Goal: Browse casually: Explore the website without a specific task or goal

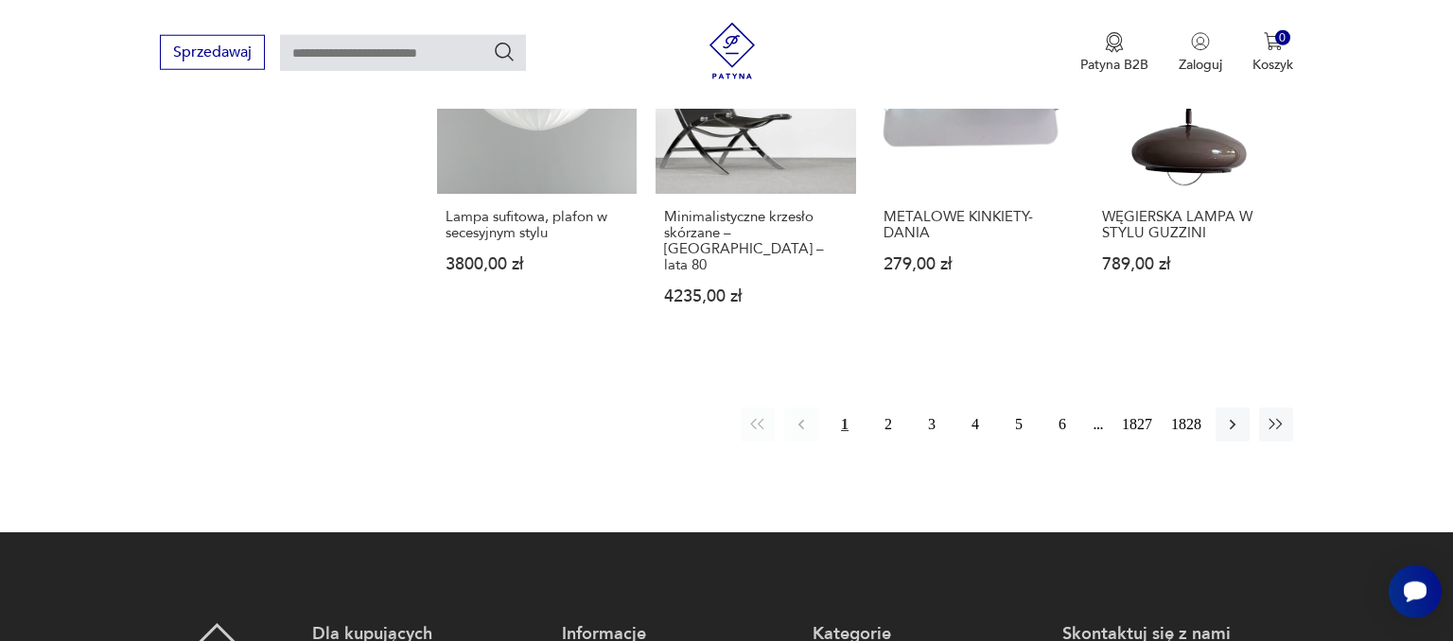
scroll to position [1763, 0]
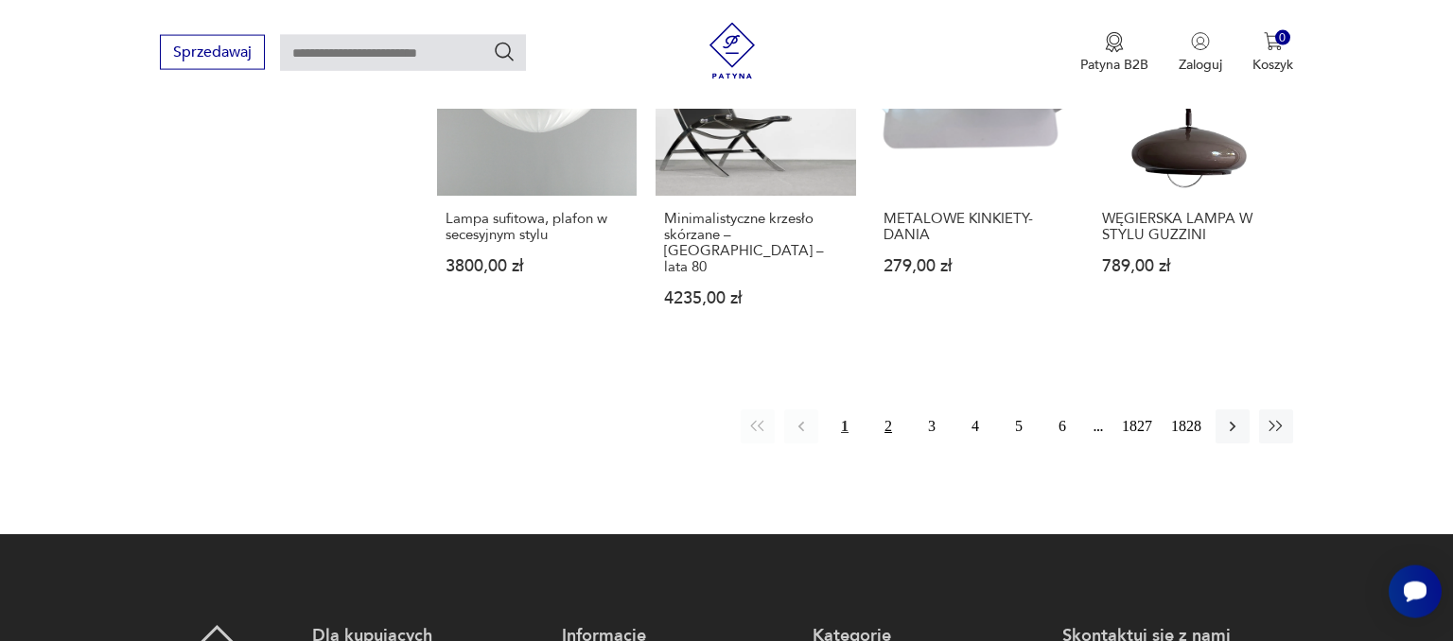
click at [883, 409] on button "2" at bounding box center [888, 426] width 34 height 34
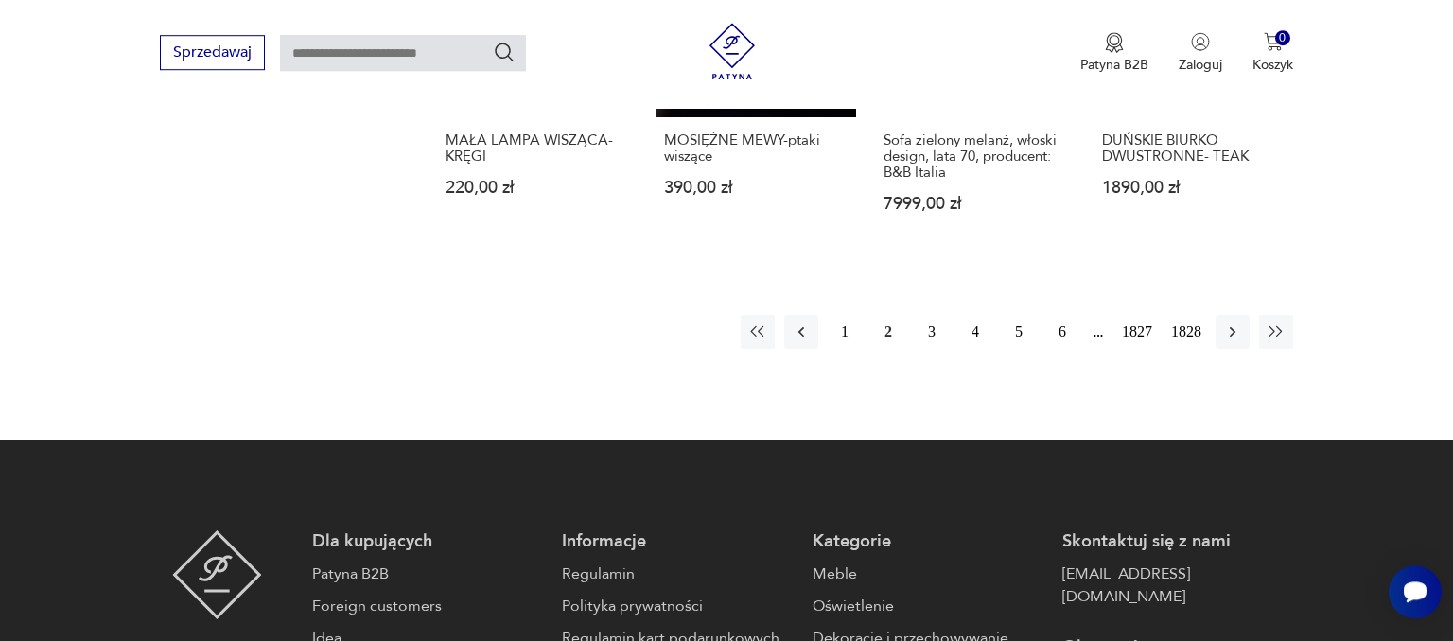
scroll to position [1842, 0]
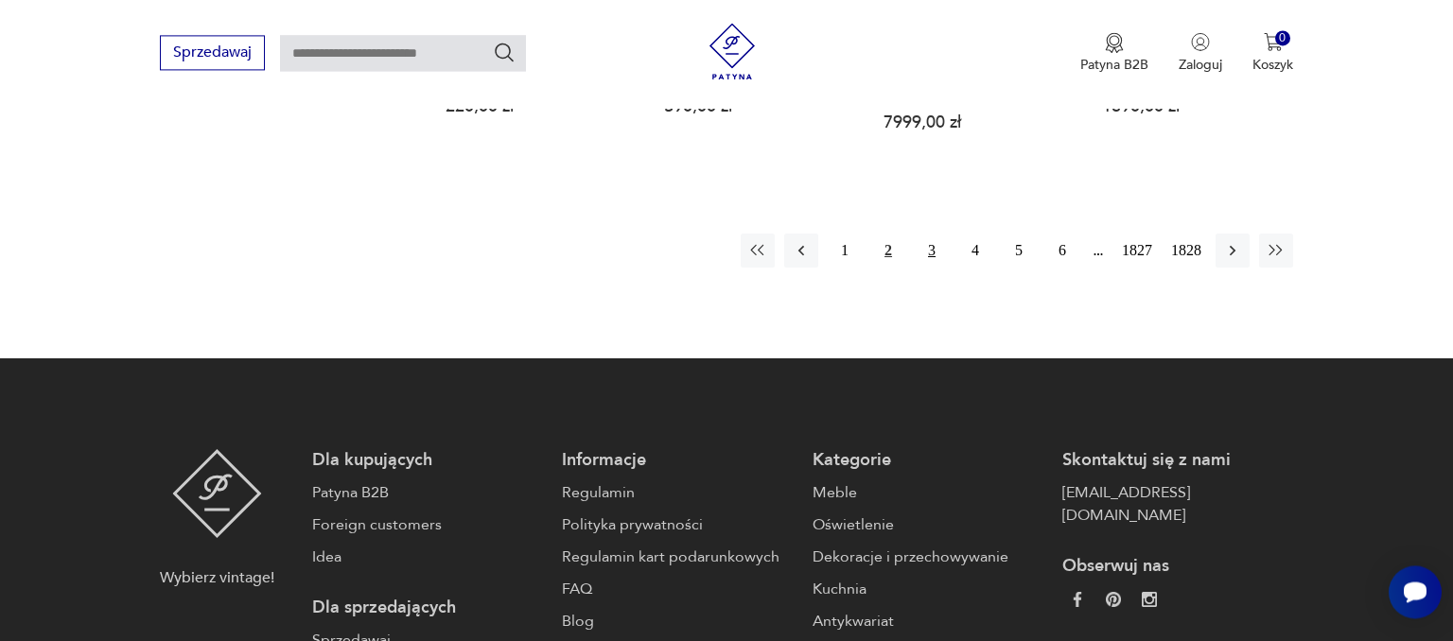
click at [931, 261] on button "3" at bounding box center [931, 251] width 34 height 34
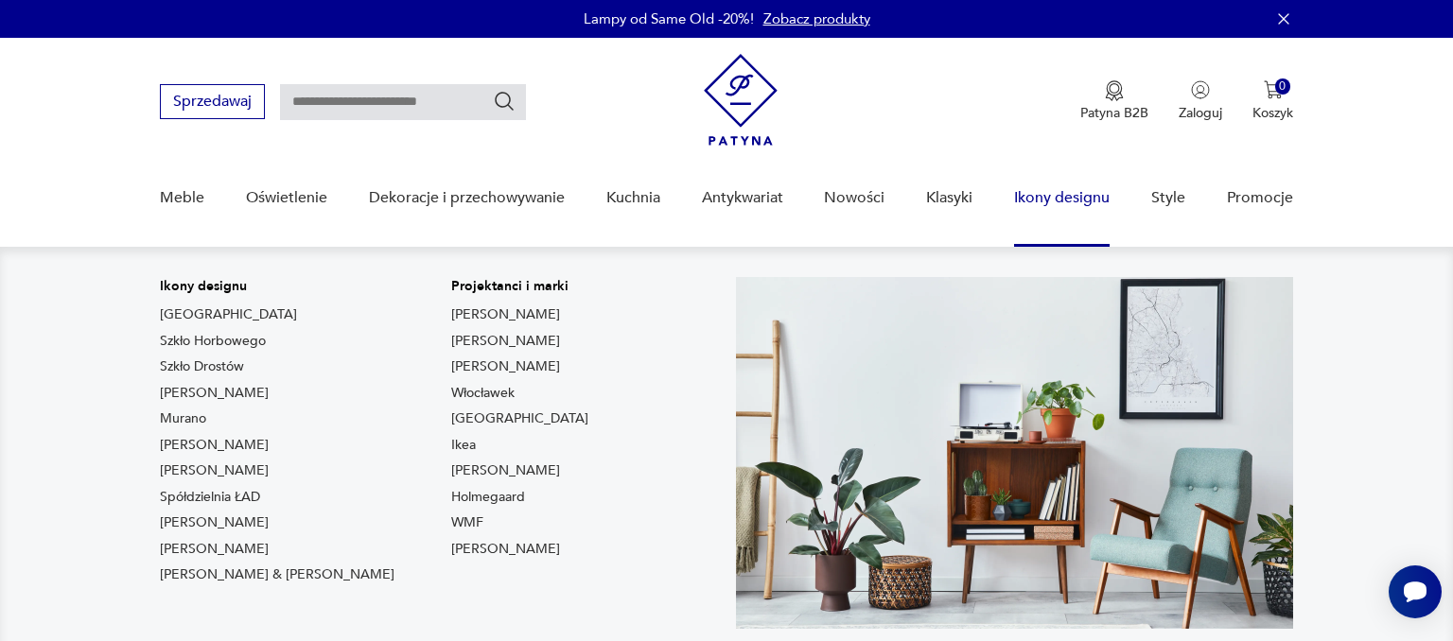
click at [1098, 202] on link "Ikony designu" at bounding box center [1062, 198] width 96 height 73
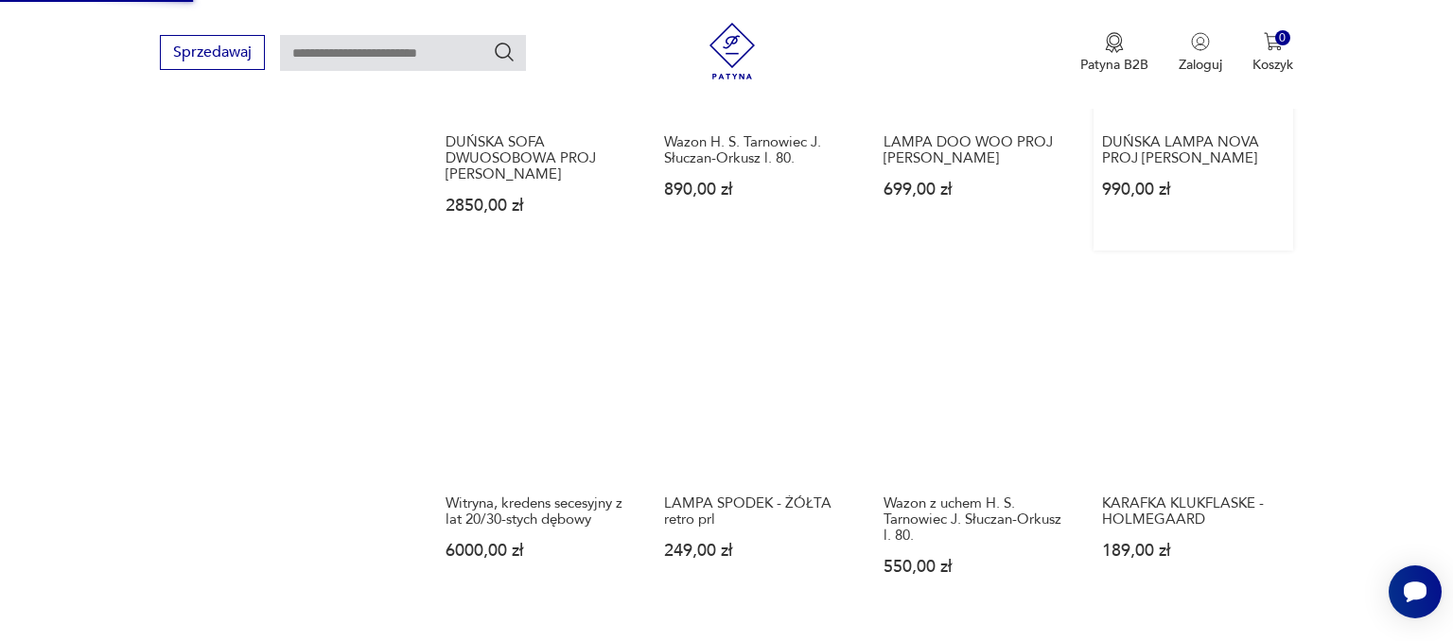
scroll to position [1797, 0]
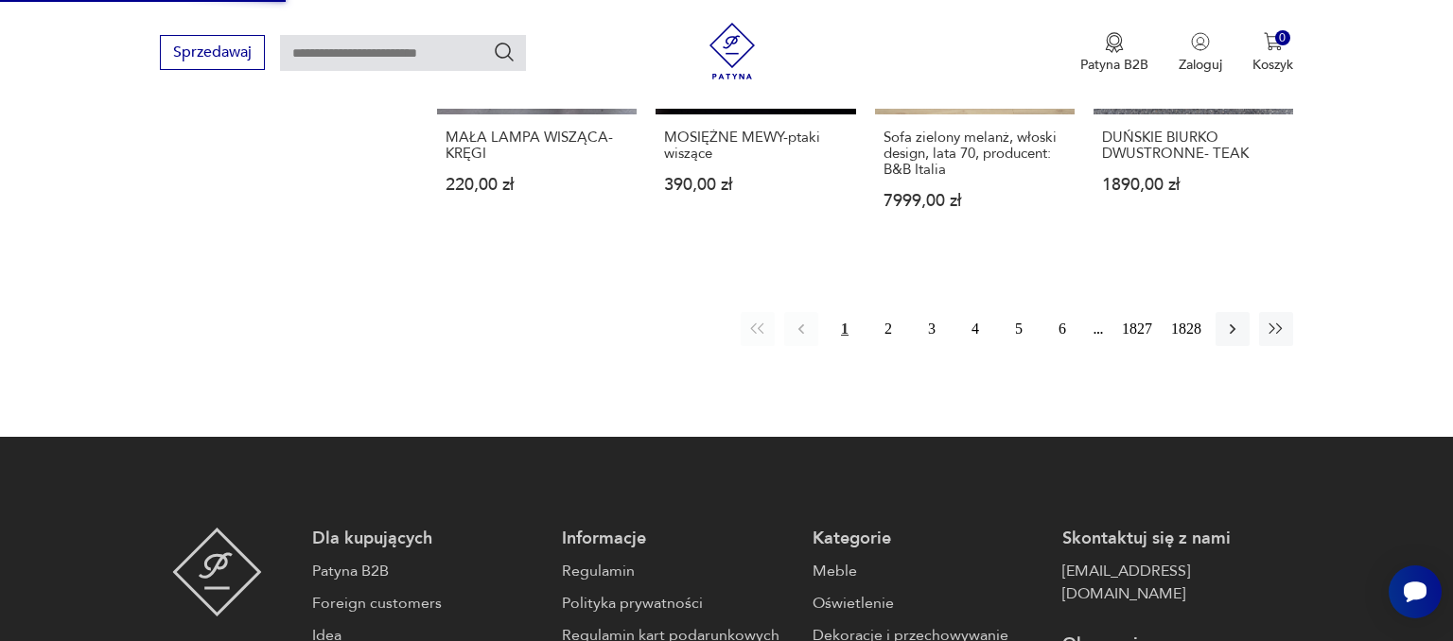
scroll to position [1448, 0]
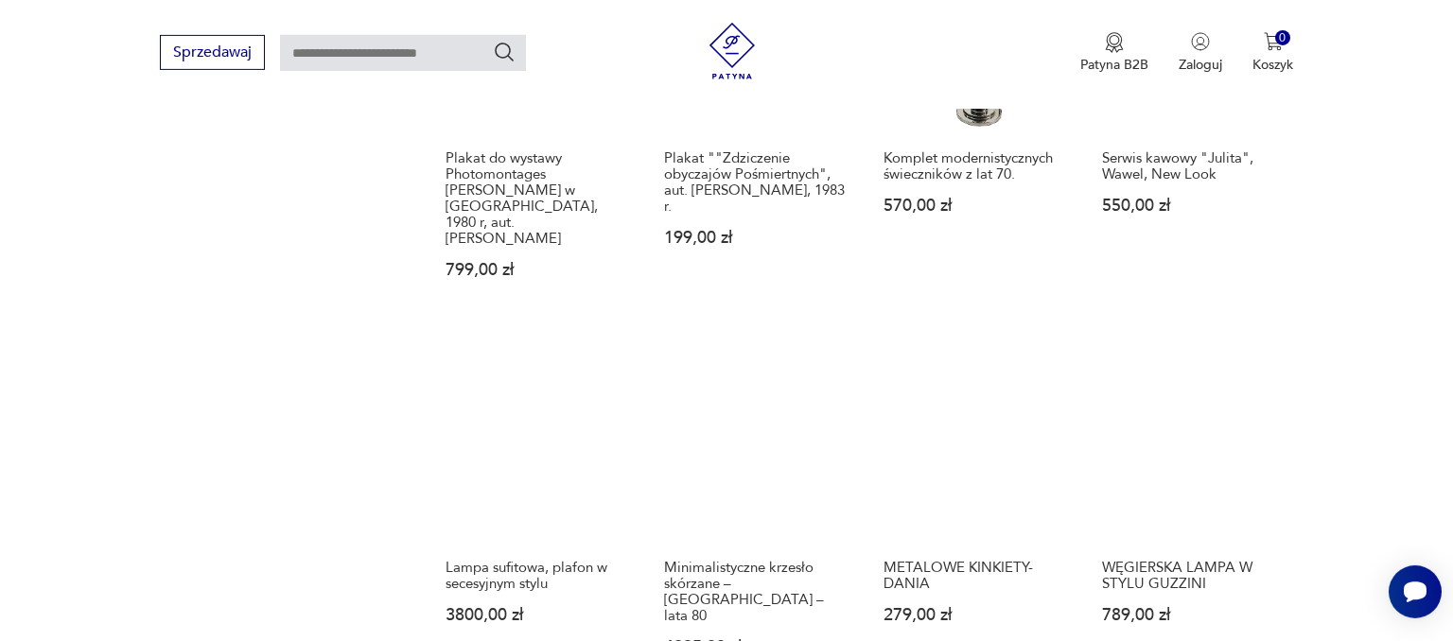
scroll to position [1682, 0]
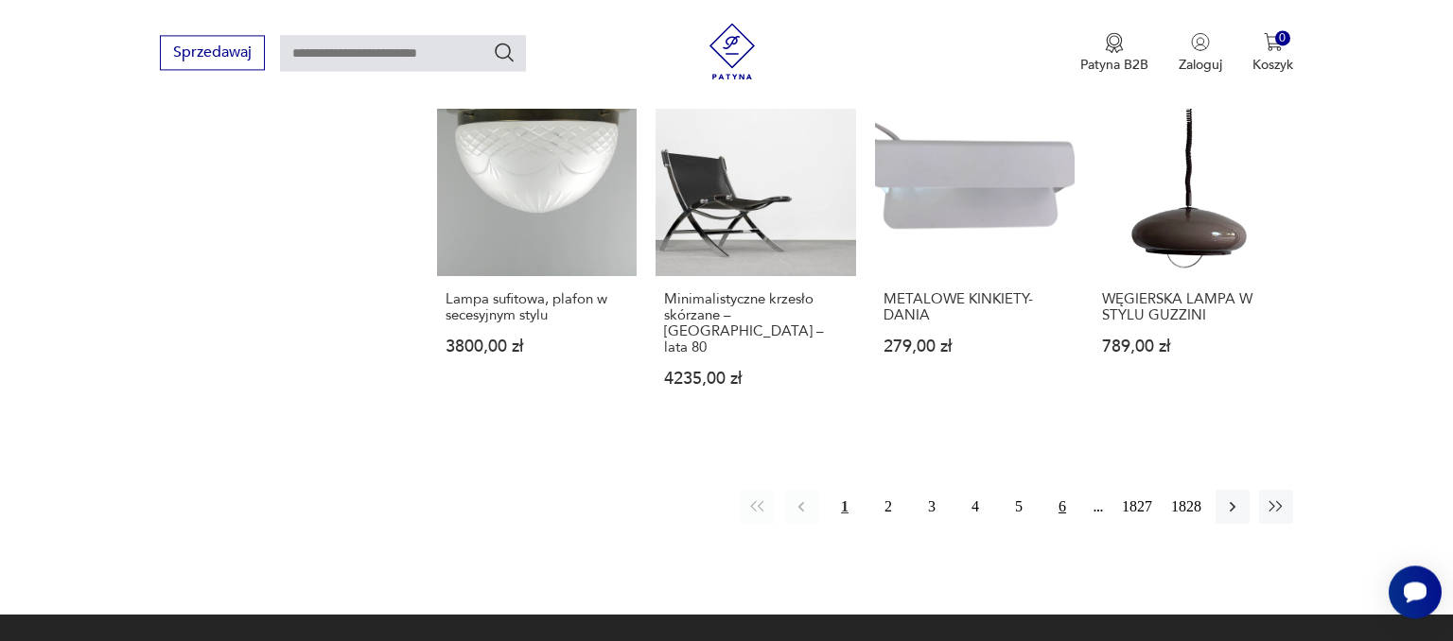
click at [1061, 490] on button "6" at bounding box center [1062, 507] width 34 height 34
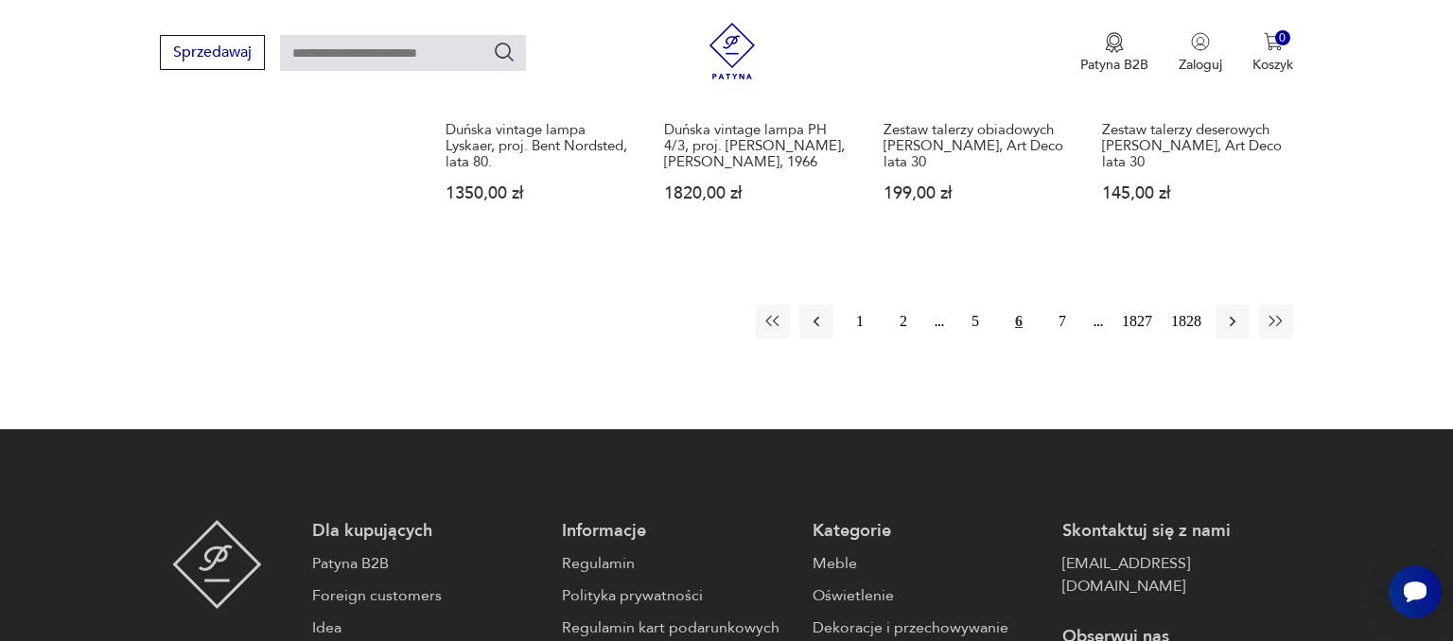
scroll to position [1842, 0]
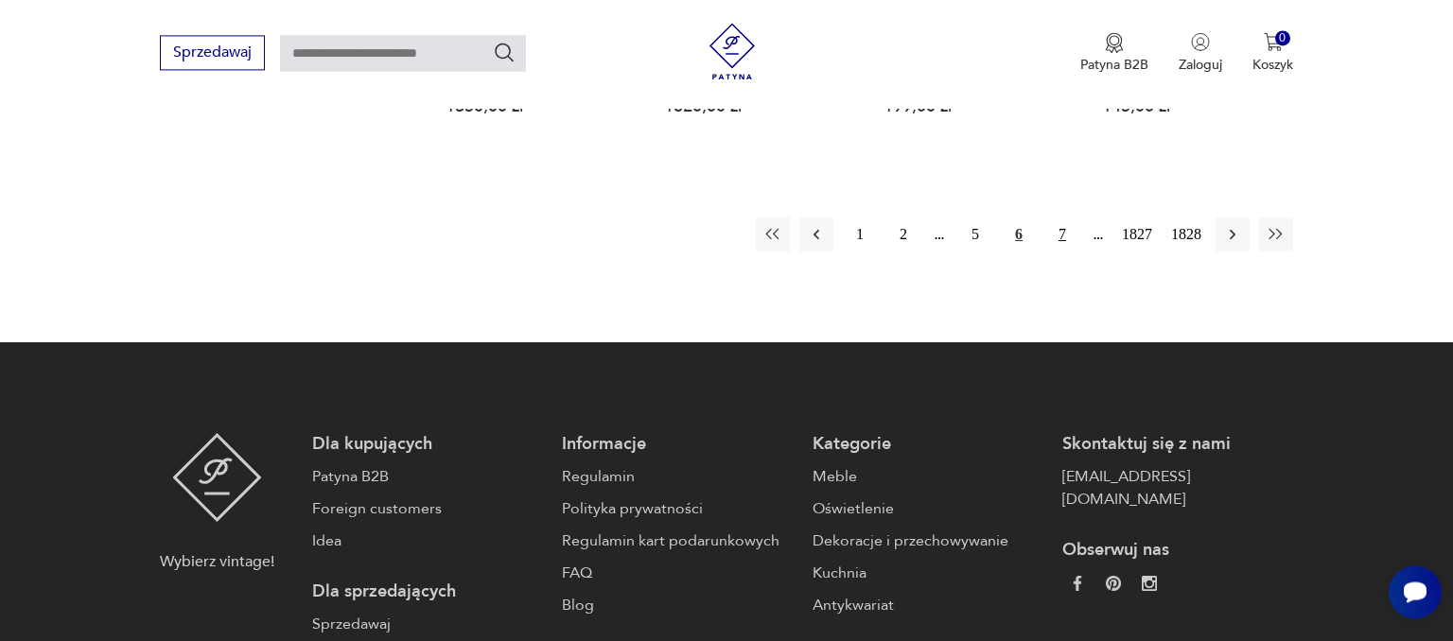
click at [1067, 232] on button "7" at bounding box center [1062, 235] width 34 height 34
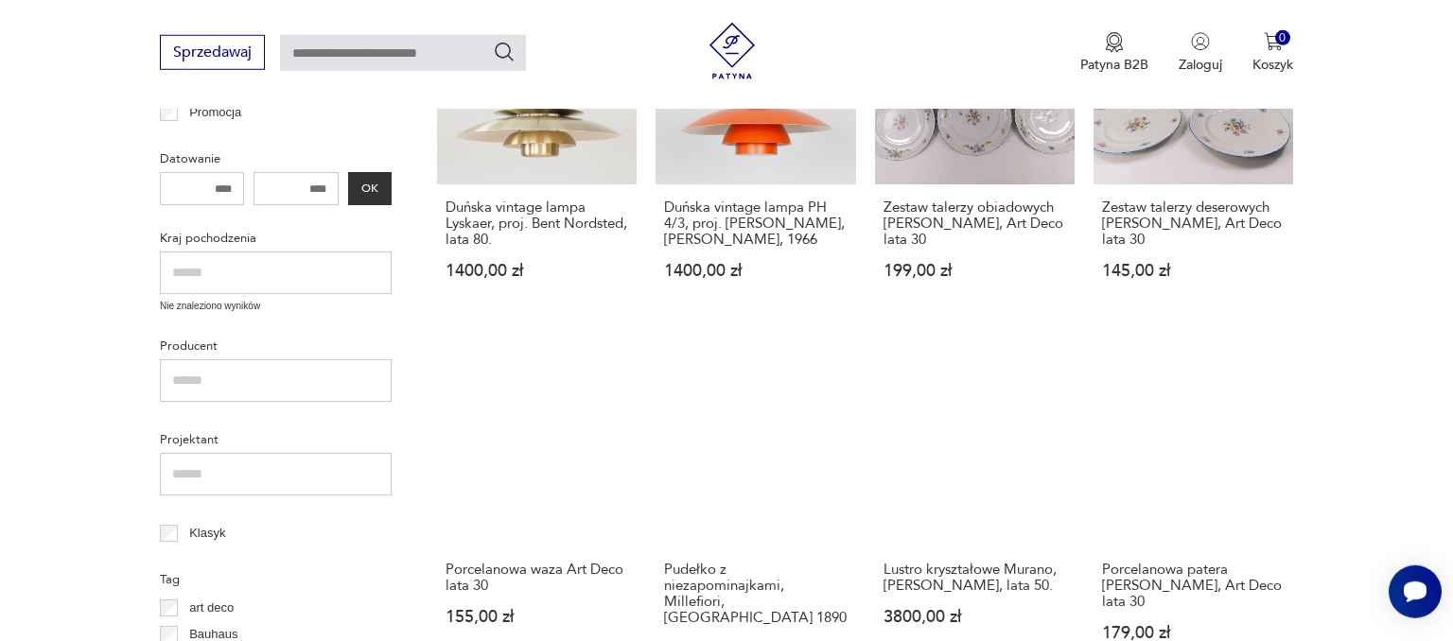
scroll to position [643, 0]
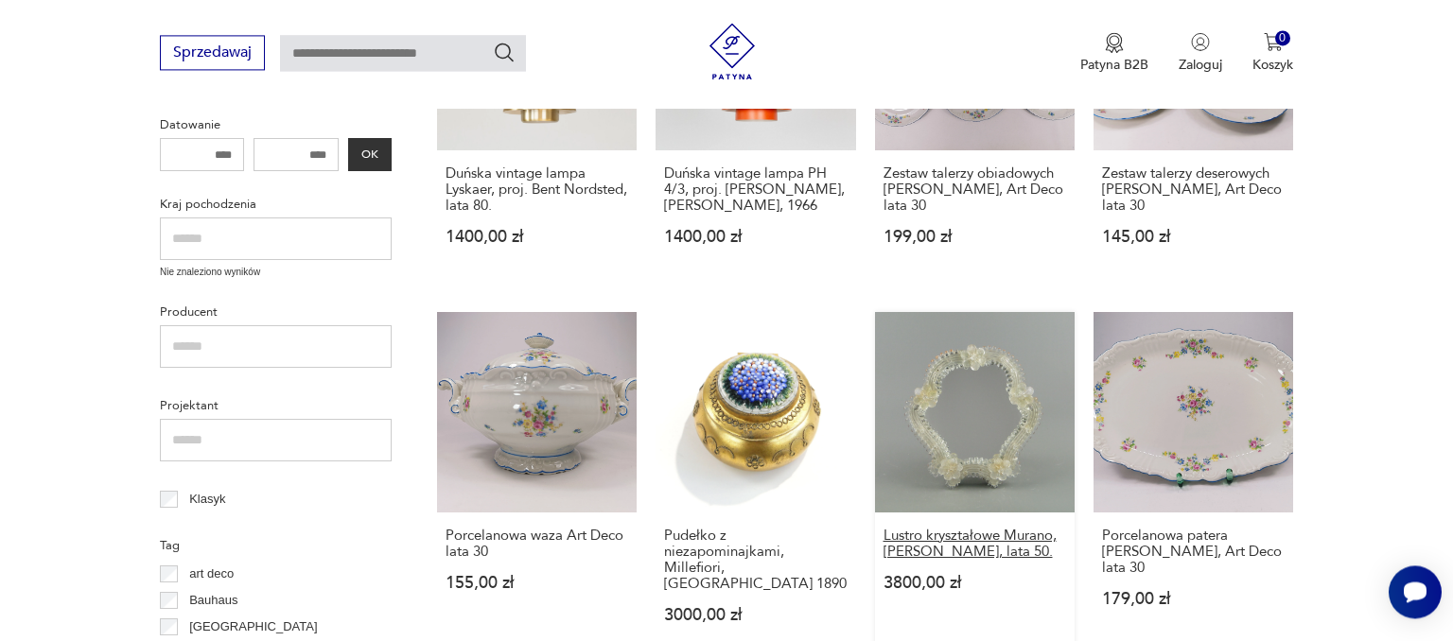
click at [916, 533] on h3 "Lustro kryształowe Murano, [PERSON_NAME], lata 50." at bounding box center [974, 544] width 183 height 32
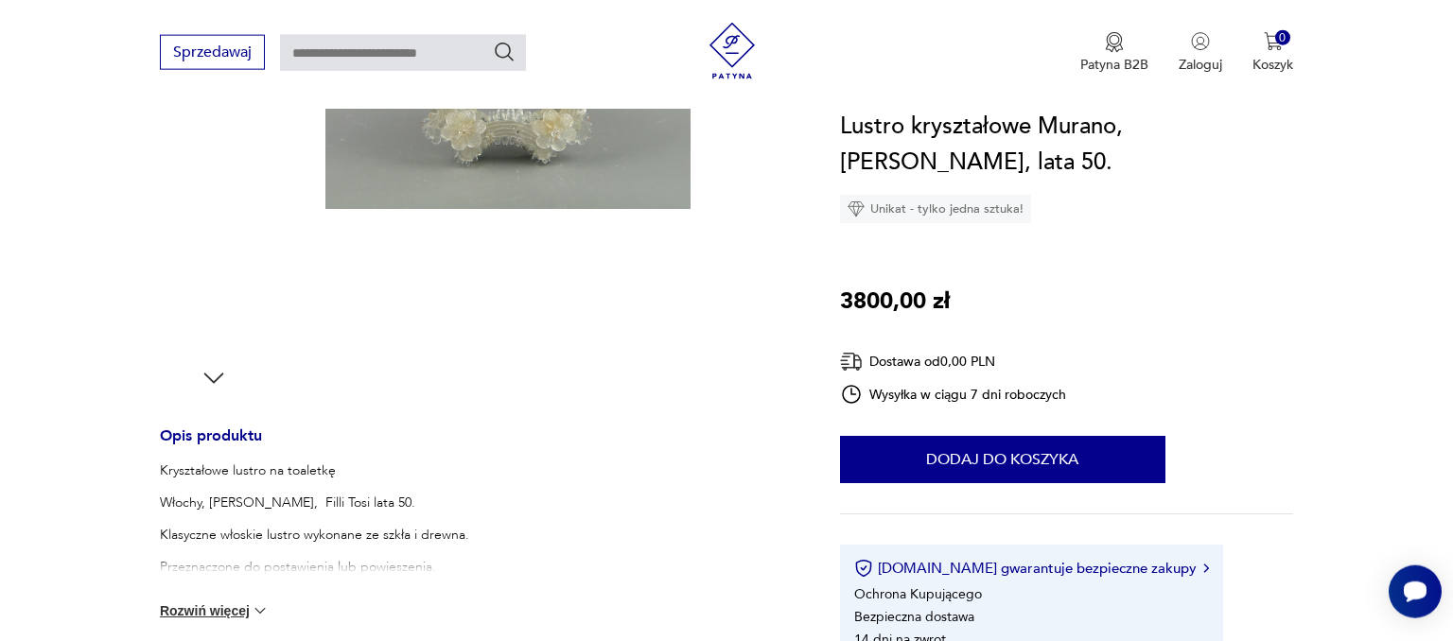
scroll to position [499, 0]
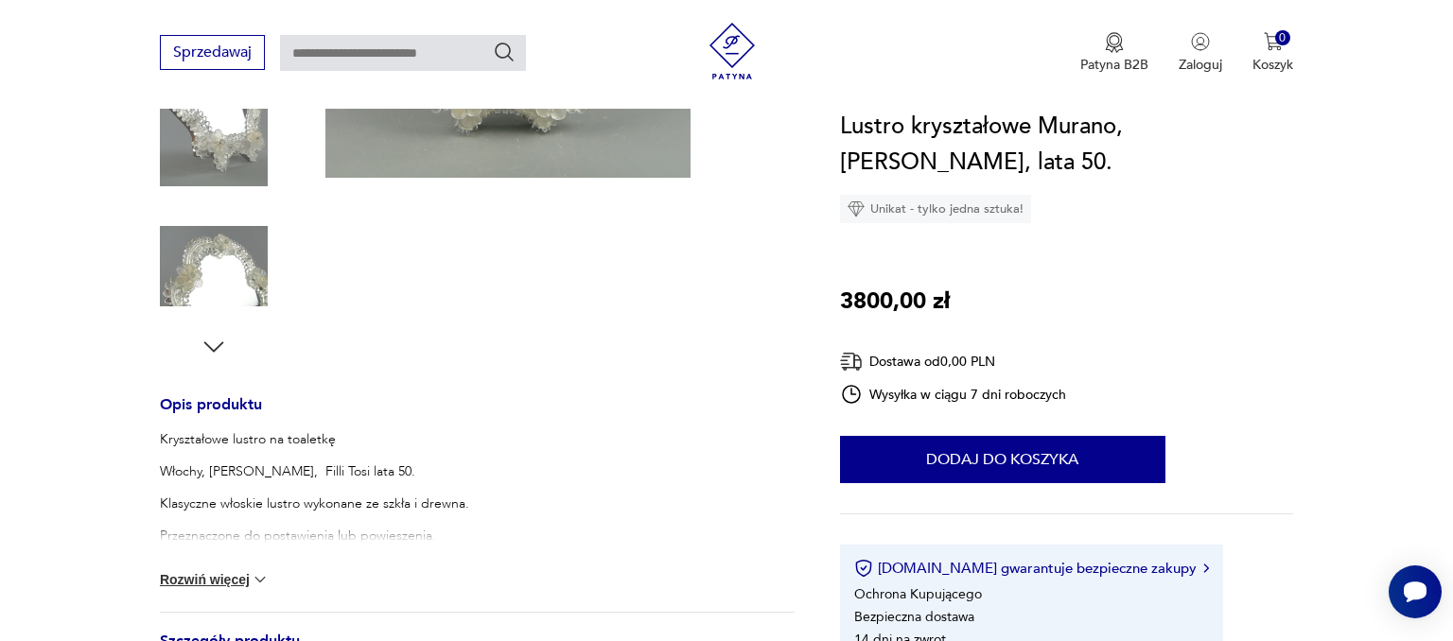
click at [229, 584] on button "Rozwiń więcej" at bounding box center [215, 579] width 110 height 19
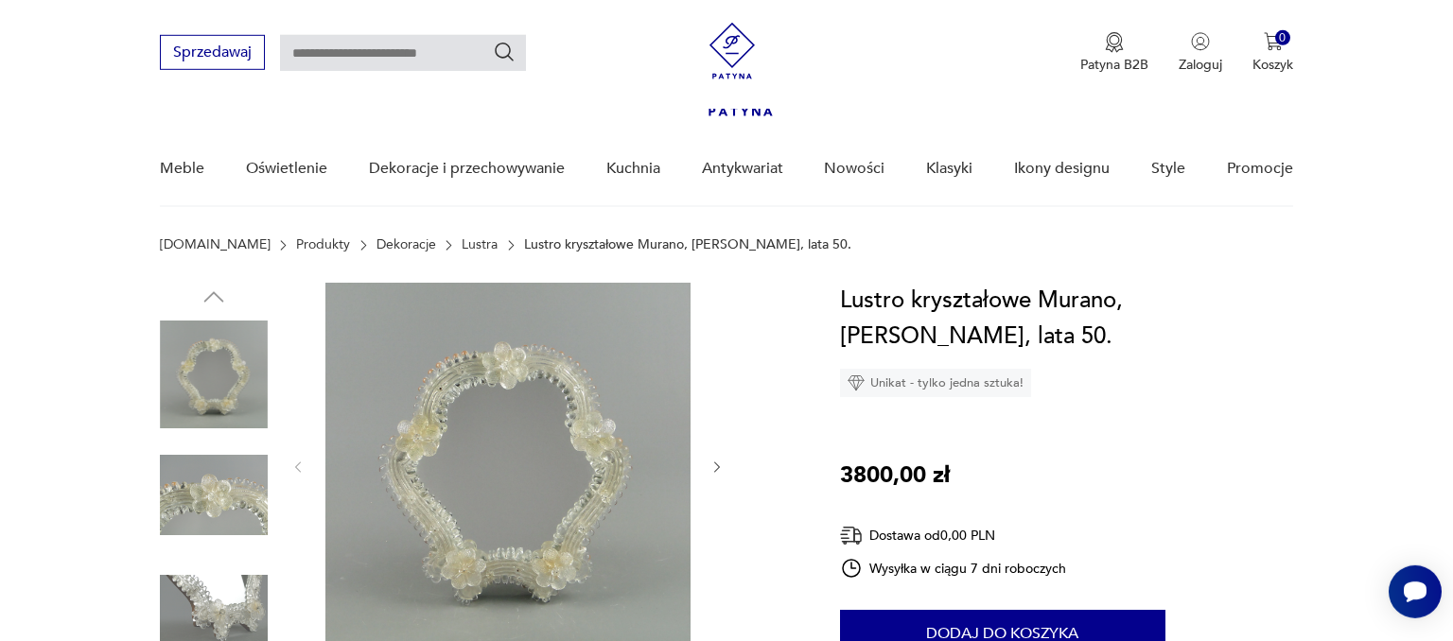
scroll to position [0, 0]
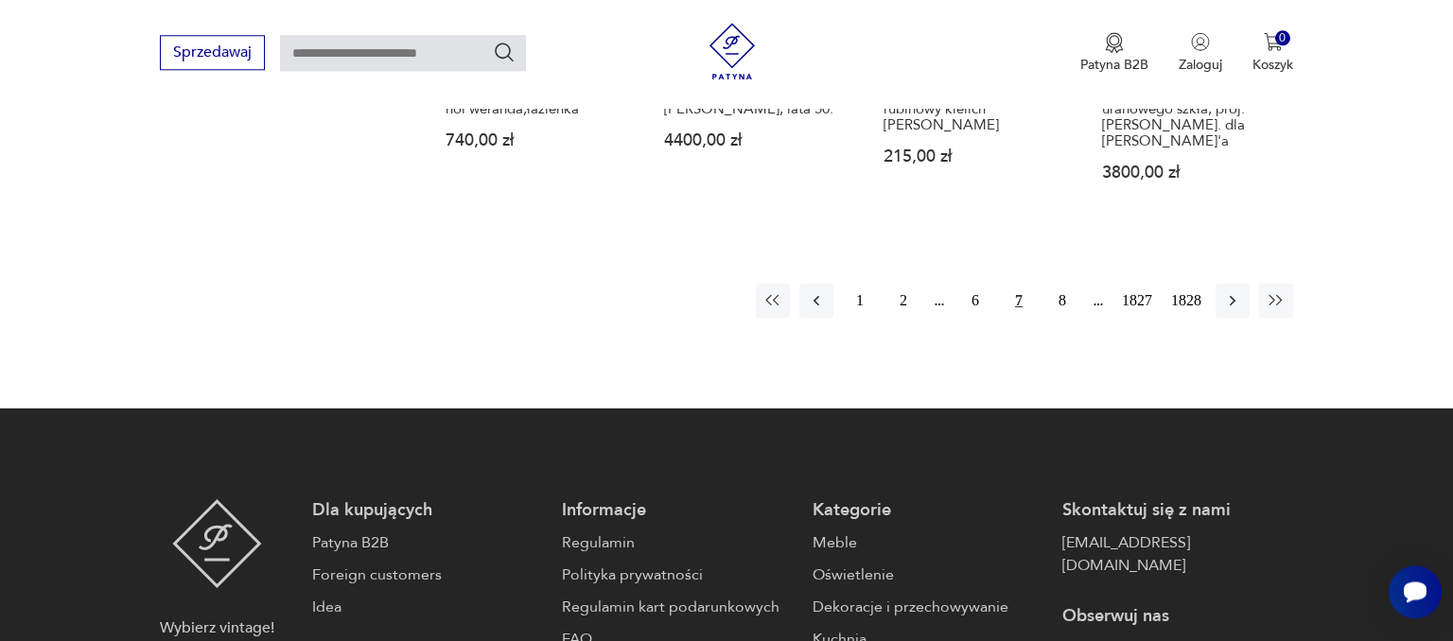
scroll to position [1941, 0]
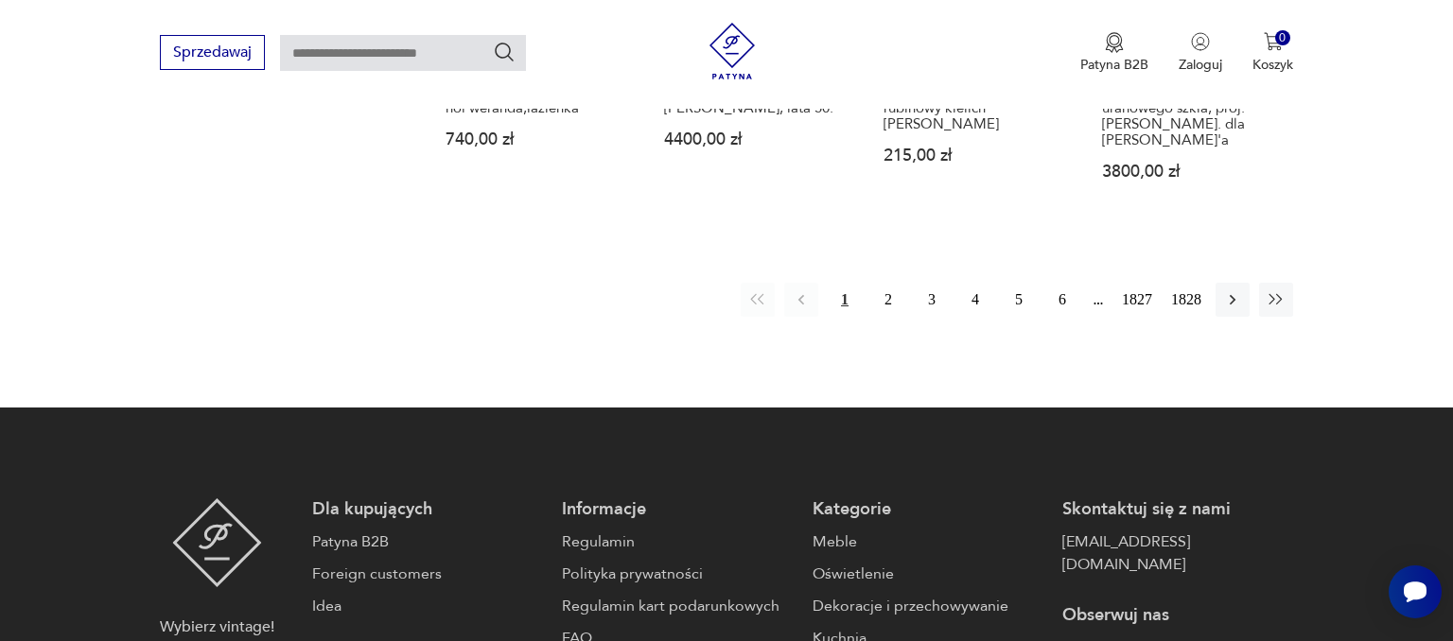
scroll to position [1681, 0]
